Goal: Communication & Community: Answer question/provide support

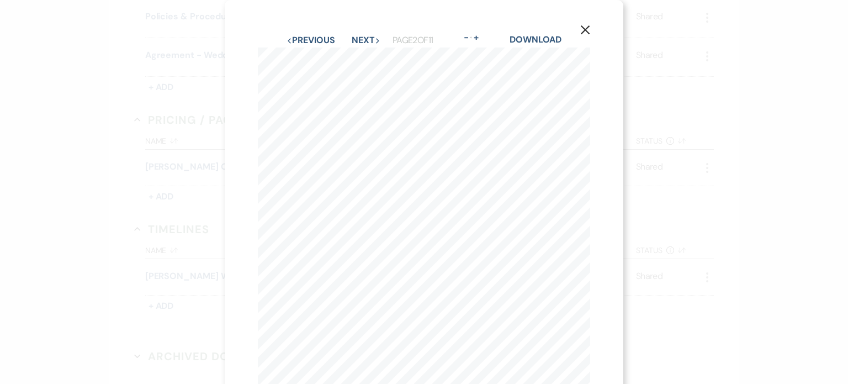
click at [583, 31] on icon "X" at bounding box center [585, 30] width 10 height 10
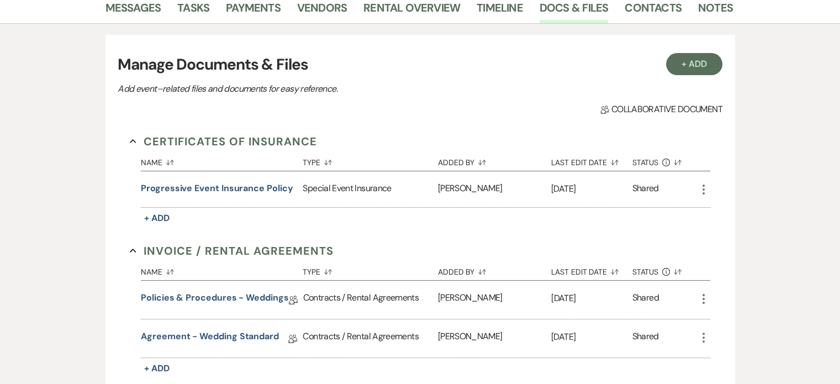
scroll to position [166, 0]
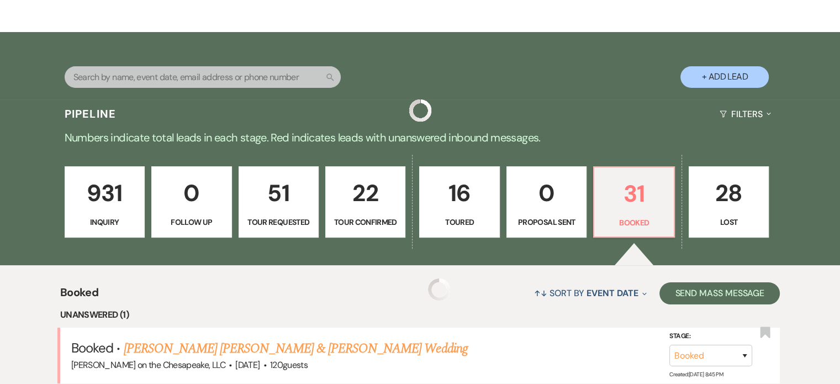
scroll to position [497, 0]
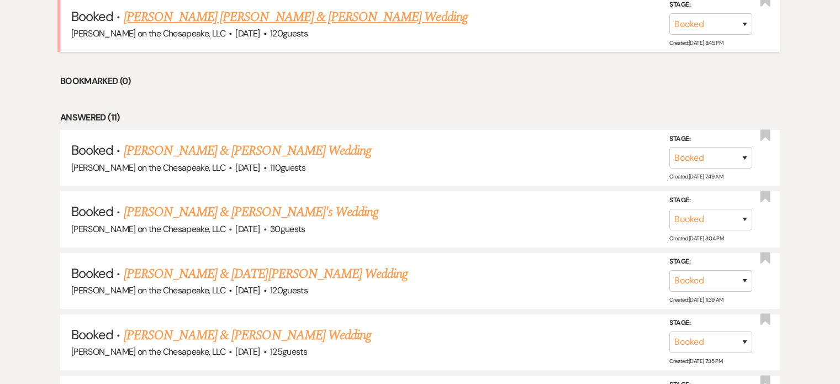
click at [240, 19] on link "[PERSON_NAME] [PERSON_NAME] & [PERSON_NAME] Wedding" at bounding box center [296, 17] width 344 height 20
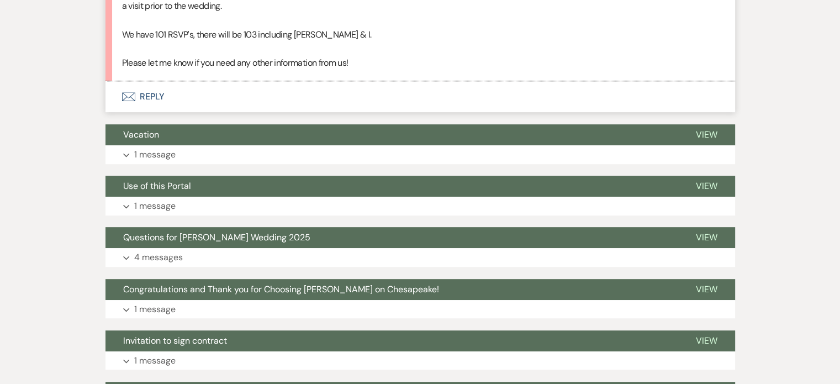
click at [150, 81] on button "Envelope Reply" at bounding box center [419, 96] width 629 height 31
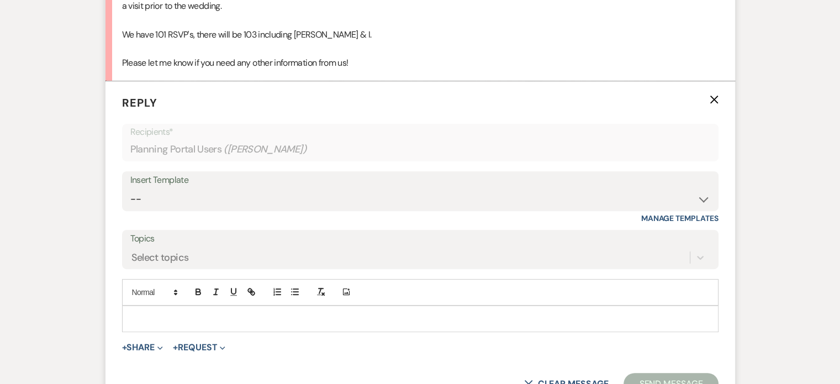
scroll to position [523, 0]
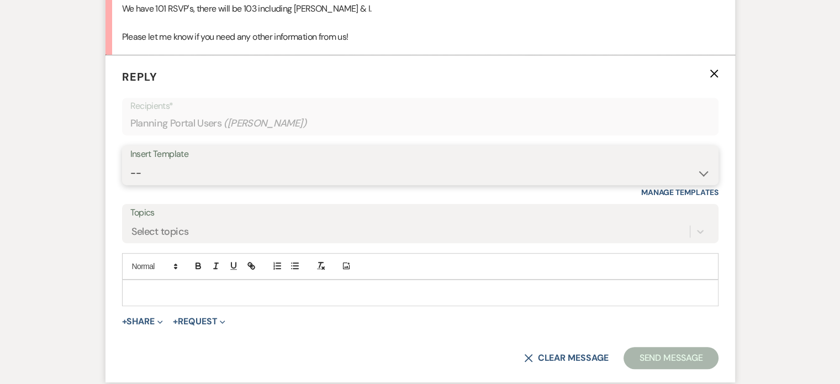
click at [152, 162] on select "-- Weven Planning Portal Introduction (Booked Events) Tour Request Response Fol…" at bounding box center [420, 173] width 580 height 22
click at [163, 162] on select "-- Weven Planning Portal Introduction (Booked Events) Tour Request Response Fol…" at bounding box center [420, 173] width 580 height 22
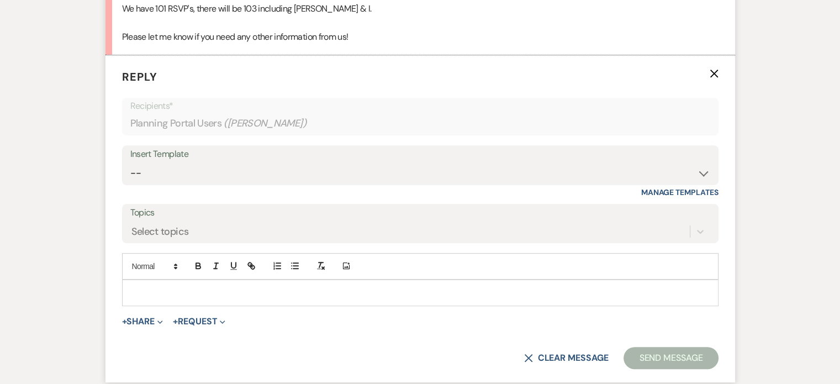
click at [143, 287] on p at bounding box center [420, 293] width 579 height 12
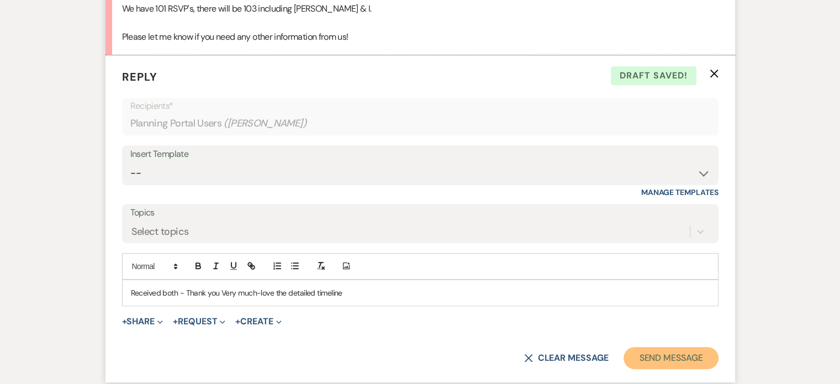
click at [668, 347] on button "Send Message" at bounding box center [670, 358] width 94 height 22
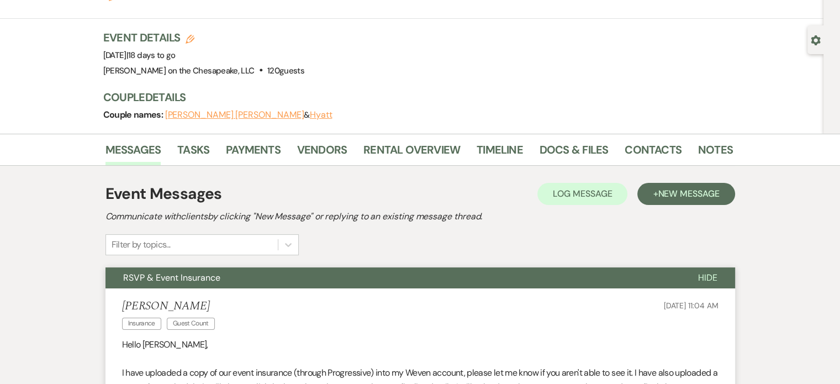
scroll to position [26, 0]
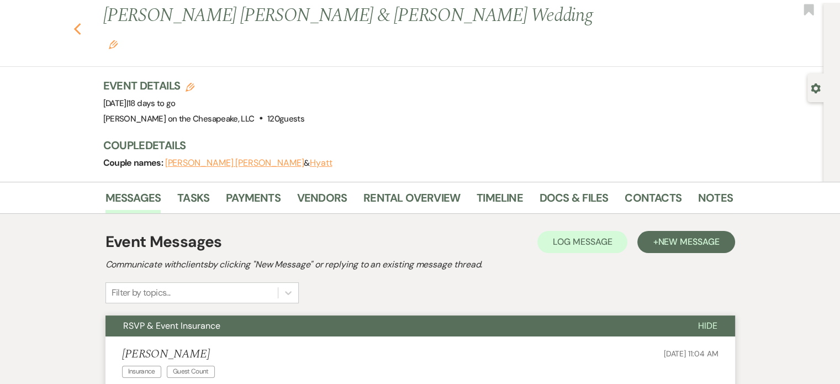
click at [81, 23] on icon "Previous" at bounding box center [77, 29] width 8 height 13
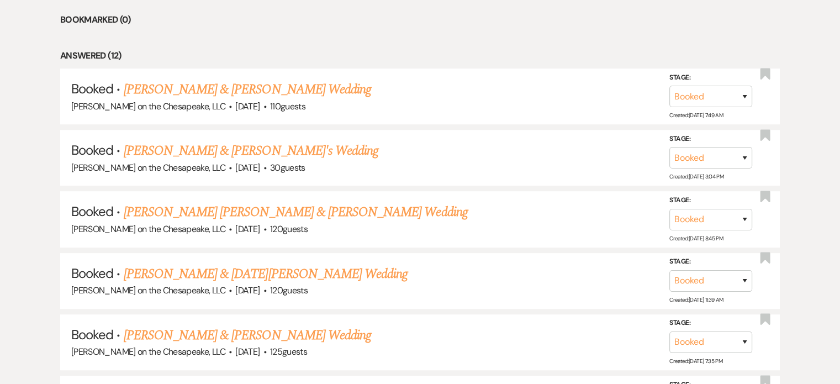
scroll to position [551, 0]
